Goal: Task Accomplishment & Management: Manage account settings

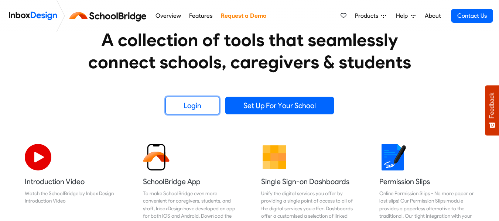
scroll to position [139, 0]
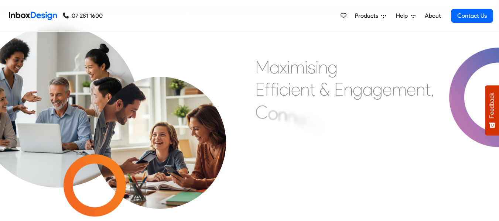
scroll to position [135, 0]
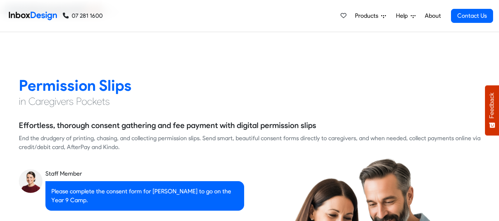
checkbox input "true"
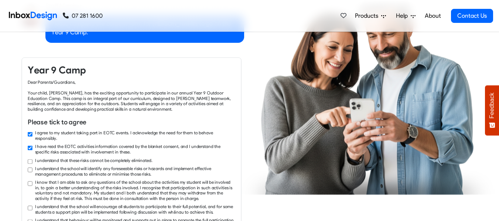
checkbox input "true"
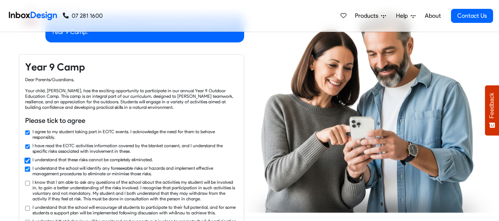
checkbox input "true"
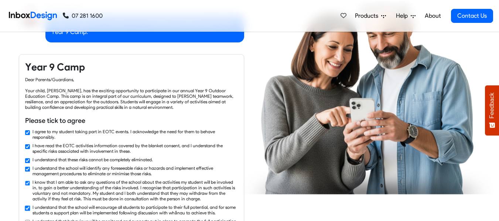
checkbox input "false"
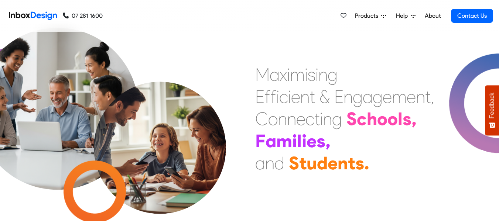
scroll to position [0, 0]
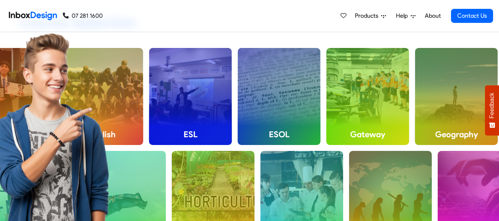
checkbox input "true"
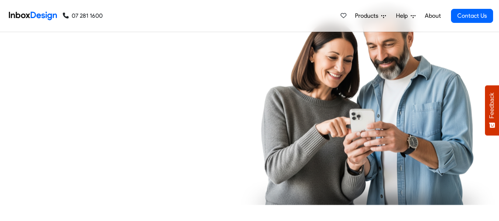
checkbox input "true"
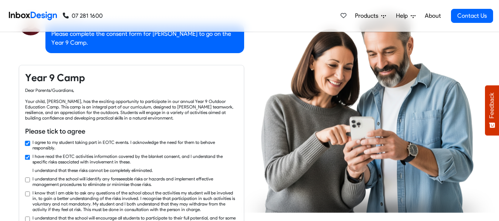
checkbox input "true"
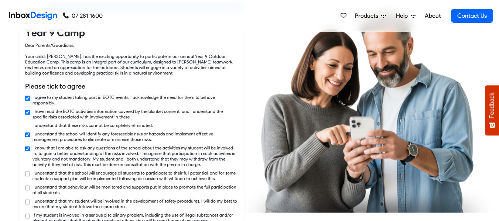
checkbox input "true"
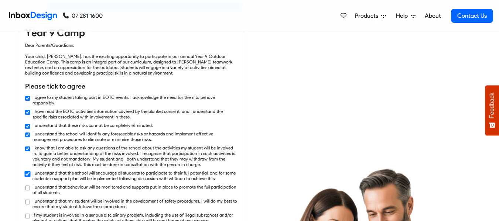
checkbox input "true"
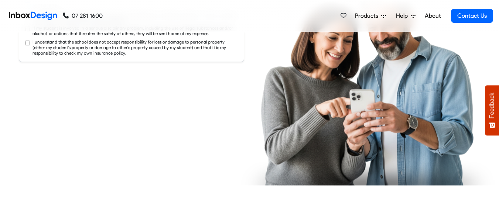
checkbox input "true"
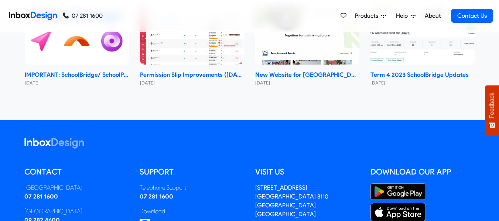
scroll to position [3326, 0]
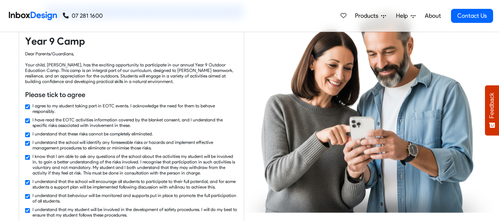
checkbox input "false"
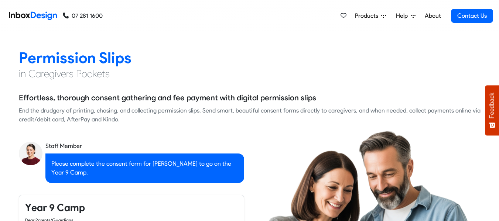
checkbox input "false"
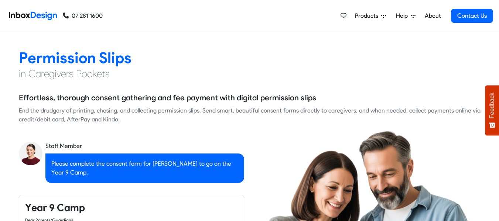
scroll to position [0, 0]
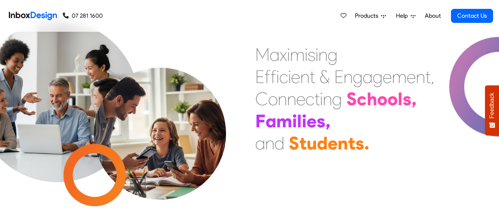
checkbox input "false"
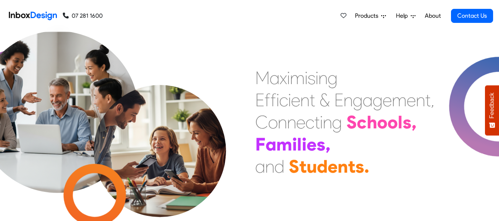
checkbox input "false"
